Goal: Information Seeking & Learning: Find specific fact

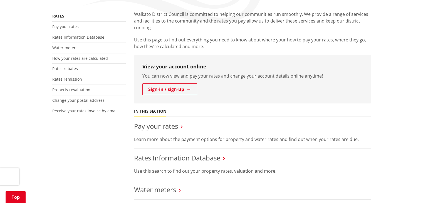
scroll to position [111, 0]
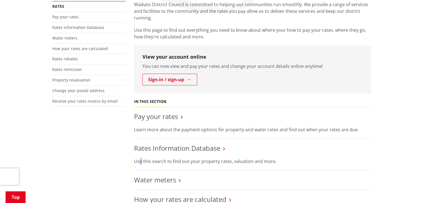
click at [142, 163] on p "Use this search to find out your property rates, valuation and more." at bounding box center [252, 161] width 237 height 7
click at [142, 165] on li "Rates Information Database Use this search to find out your property rates, val…" at bounding box center [252, 155] width 237 height 32
click at [275, 158] on p "Use this search to find out your property rates, valuation and more." at bounding box center [252, 161] width 237 height 7
click at [149, 145] on link "Rates Information Database" at bounding box center [177, 147] width 86 height 9
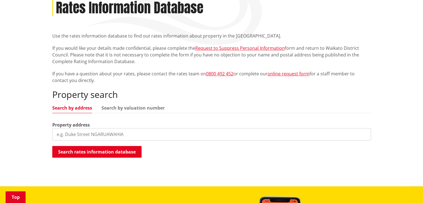
scroll to position [83, 0]
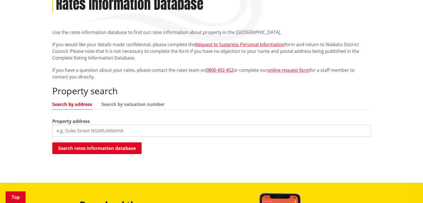
click at [66, 132] on input "search" at bounding box center [211, 131] width 319 height 12
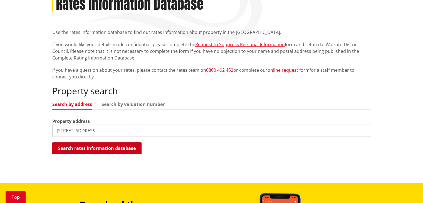
type input "[STREET_ADDRESS]"
click at [97, 151] on button "Search rates information database" at bounding box center [96, 148] width 89 height 12
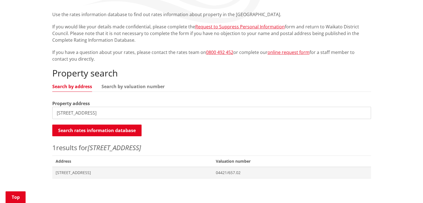
scroll to position [111, 0]
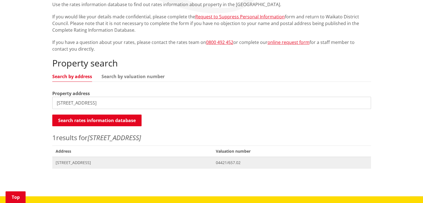
click at [243, 162] on span "04421/657.02" at bounding box center [292, 163] width 152 height 6
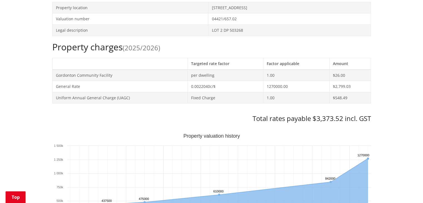
scroll to position [222, 0]
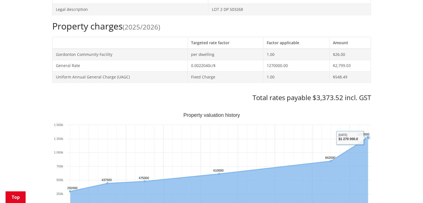
click at [365, 134] on text "1270000 ​ 1270000" at bounding box center [363, 134] width 12 height 3
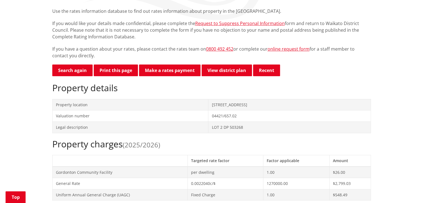
scroll to position [139, 0]
